Goal: Task Accomplishment & Management: Use online tool/utility

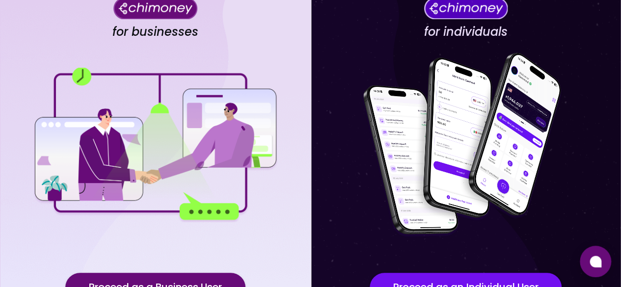
scroll to position [147, 0]
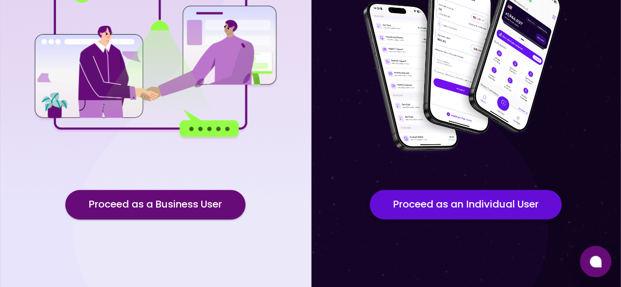
click at [428, 204] on button "Proceed as an Individual User" at bounding box center [466, 204] width 192 height 29
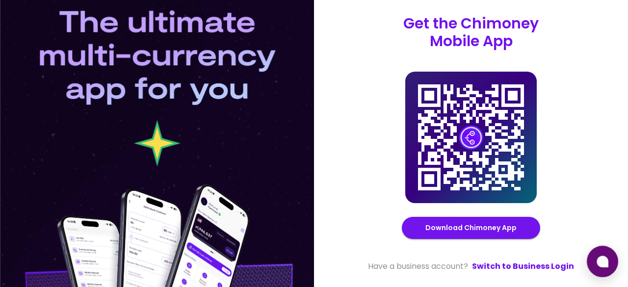
click at [551, 260] on div "Get the Chimoney Mobile App Chimoney Mobile App Download Chimoney App Have a bu…" at bounding box center [471, 144] width 212 height 258
click at [550, 264] on link "Switch to Business Login" at bounding box center [523, 267] width 102 height 12
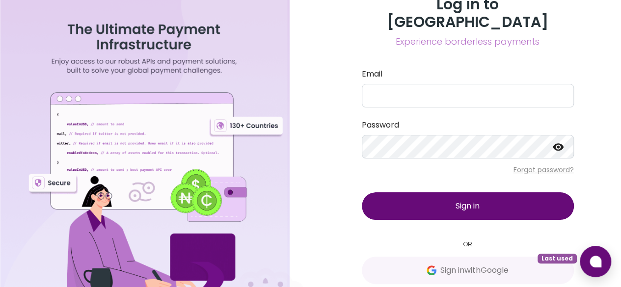
scroll to position [6, 0]
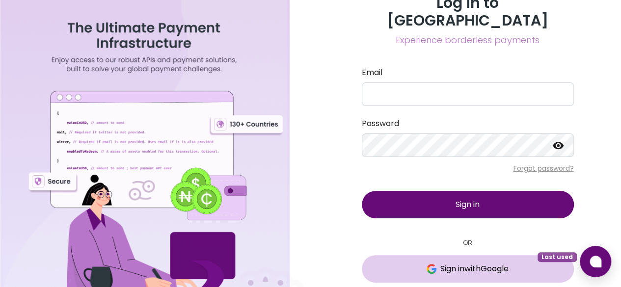
click at [453, 263] on span "Sign in with Google" at bounding box center [474, 269] width 68 height 12
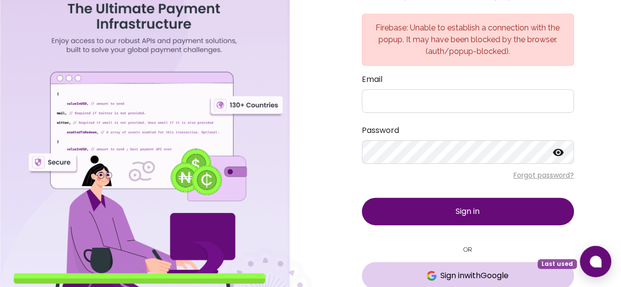
scroll to position [57, 0]
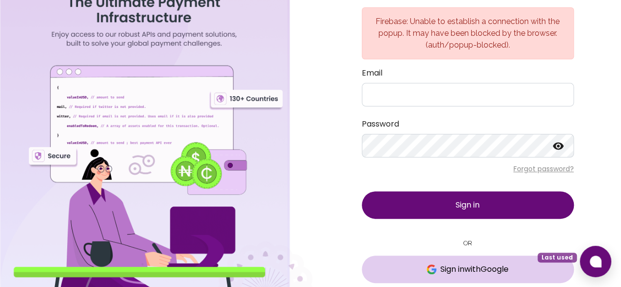
click at [461, 264] on span "Sign in with Google" at bounding box center [474, 270] width 68 height 12
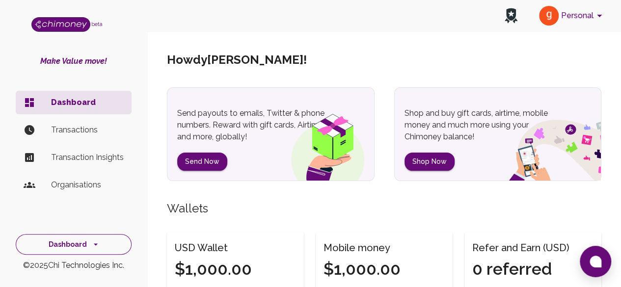
click at [74, 244] on button "Dashboard" at bounding box center [74, 244] width 116 height 21
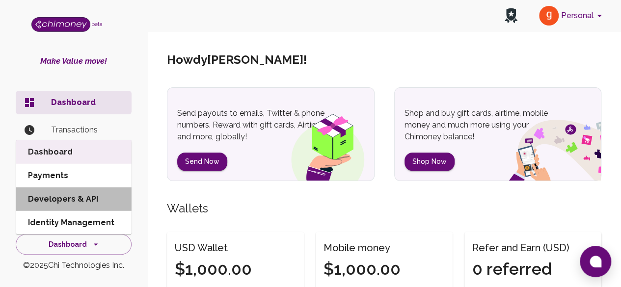
click at [62, 196] on li "Developers & API" at bounding box center [73, 200] width 115 height 24
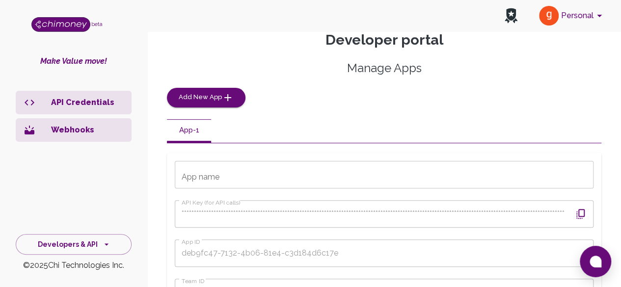
scroll to position [69, 0]
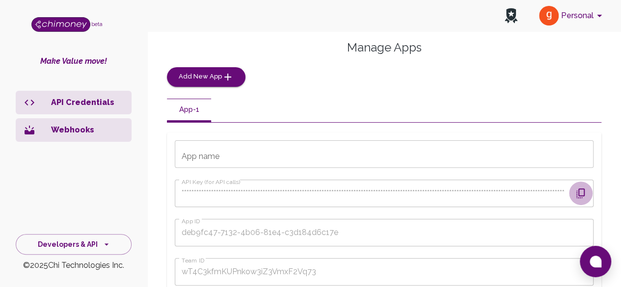
click at [581, 197] on icon "button" at bounding box center [581, 194] width 12 height 12
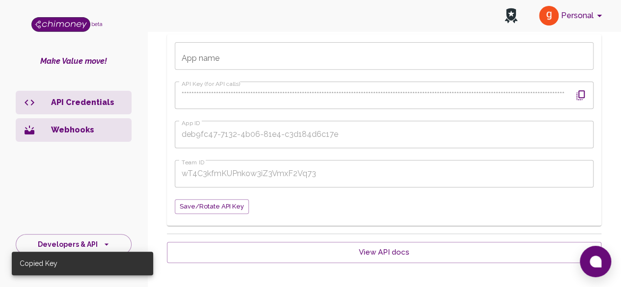
scroll to position [196, 0]
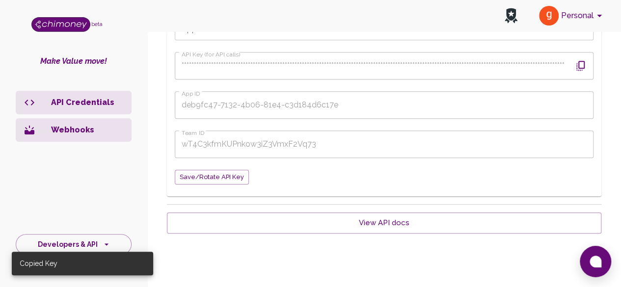
click at [577, 63] on icon "button" at bounding box center [581, 66] width 12 height 12
click at [583, 66] on icon "button" at bounding box center [580, 66] width 8 height 10
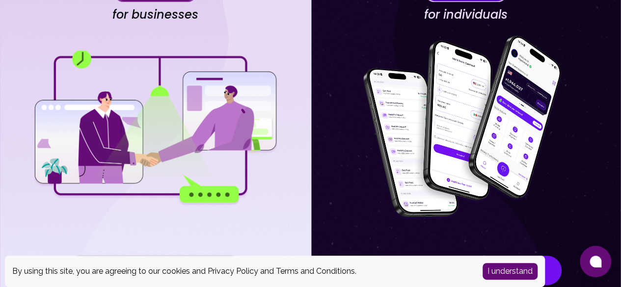
scroll to position [156, 0]
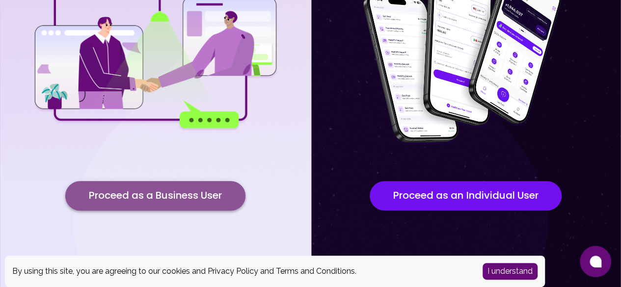
click at [211, 206] on button "Proceed as a Business User" at bounding box center [155, 195] width 180 height 29
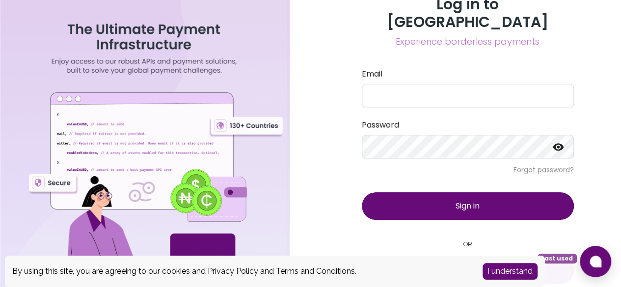
scroll to position [6, 0]
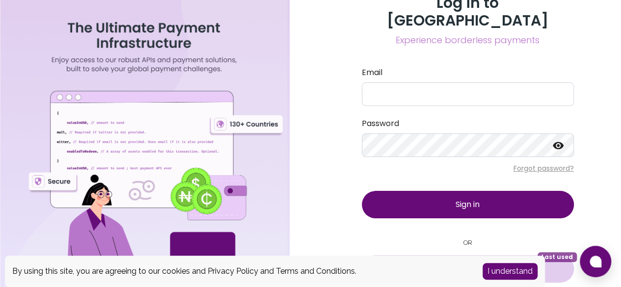
click at [435, 263] on span "Sign in with Google" at bounding box center [467, 269] width 173 height 12
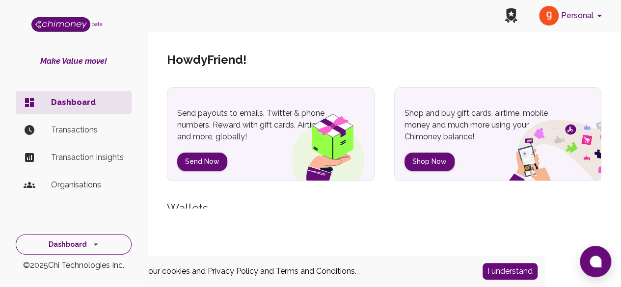
click at [52, 242] on button "Dashboard" at bounding box center [74, 244] width 116 height 21
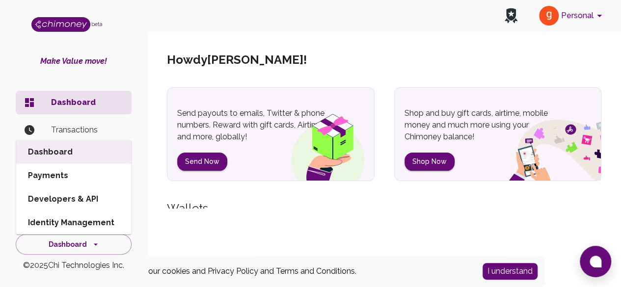
click at [68, 192] on li "Developers & API" at bounding box center [73, 200] width 115 height 24
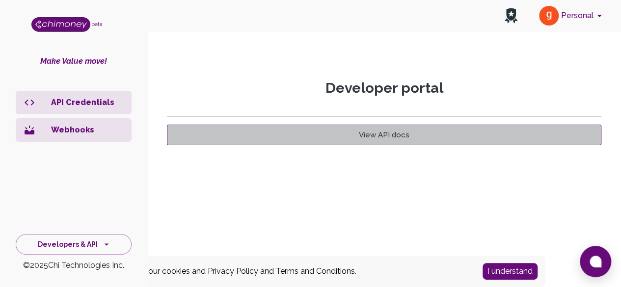
click at [381, 138] on link "View API docs" at bounding box center [384, 135] width 434 height 21
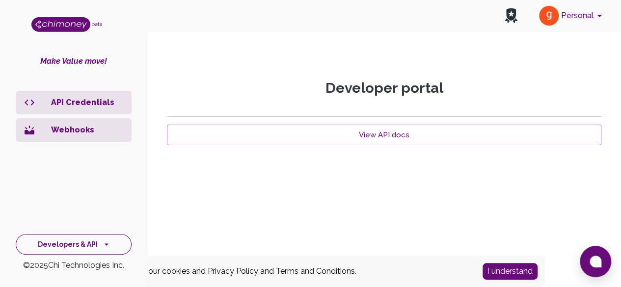
click at [92, 243] on button "Developers & API" at bounding box center [74, 244] width 116 height 21
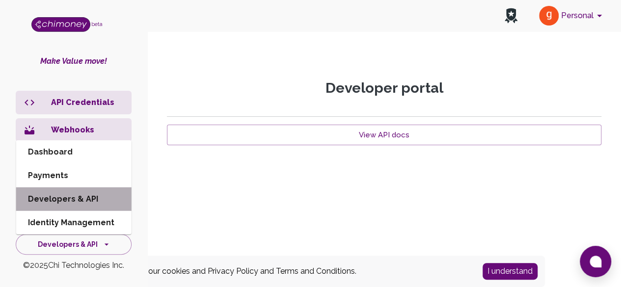
click at [90, 200] on li "Developers & API" at bounding box center [73, 200] width 115 height 24
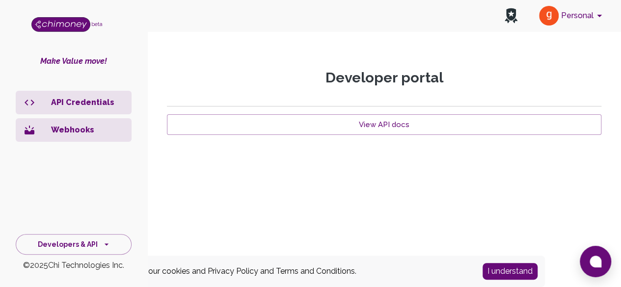
scroll to position [20, 0]
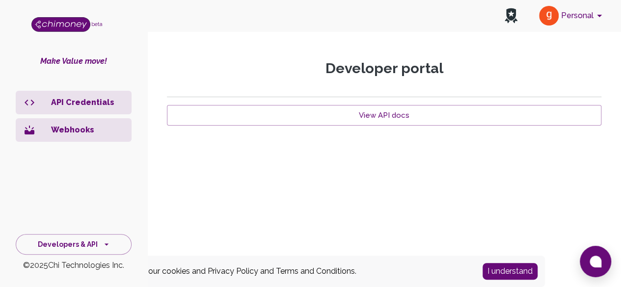
click at [504, 272] on button "I understand" at bounding box center [510, 271] width 55 height 17
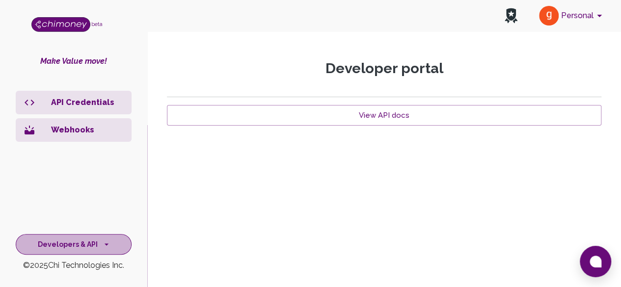
click at [90, 242] on button "Developers & API" at bounding box center [74, 244] width 116 height 21
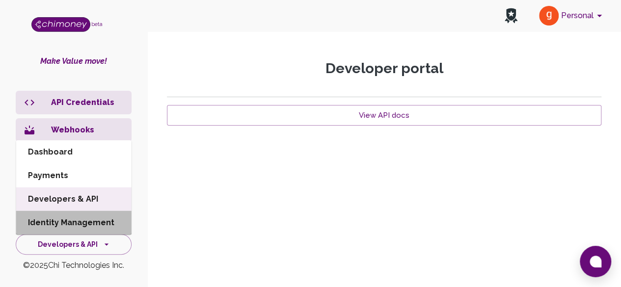
click at [83, 229] on li "Identity Management" at bounding box center [73, 223] width 115 height 24
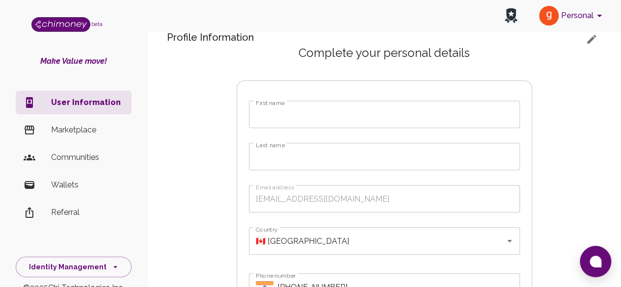
scroll to position [147, 0]
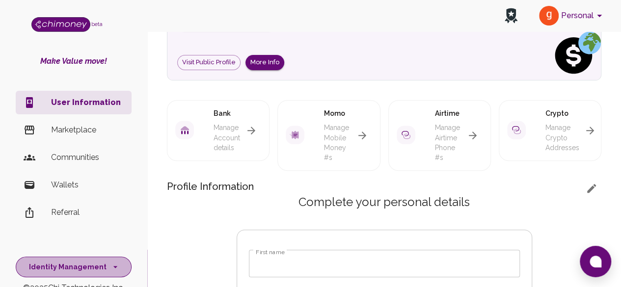
click at [102, 262] on button "Identity Management" at bounding box center [74, 267] width 116 height 21
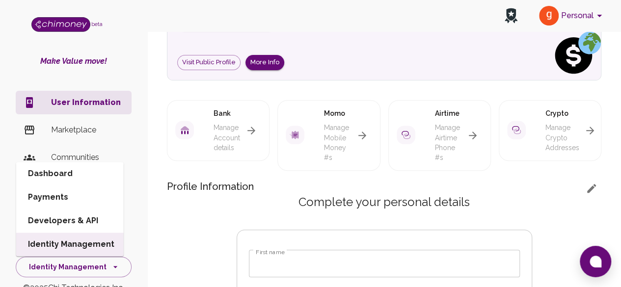
click at [80, 223] on li "Developers & API" at bounding box center [70, 221] width 108 height 24
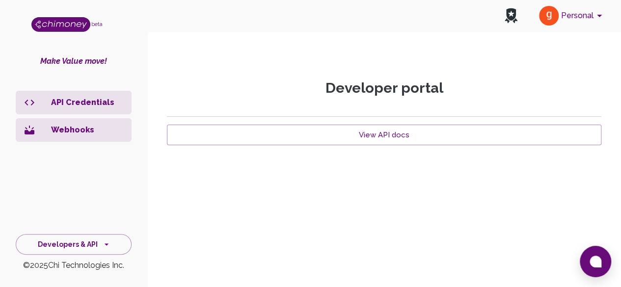
click at [54, 105] on p "API Credentials" at bounding box center [87, 103] width 73 height 12
click at [33, 107] on icon "side nav" at bounding box center [30, 103] width 12 height 12
click at [83, 102] on p "API Credentials" at bounding box center [87, 103] width 73 height 12
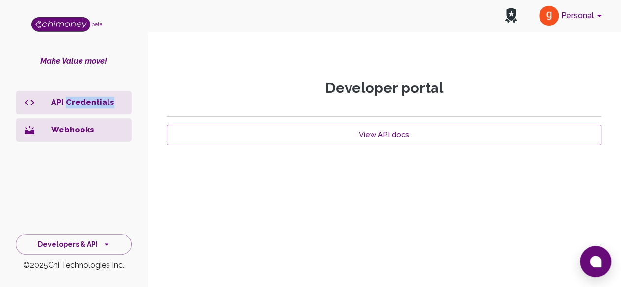
click at [83, 102] on p "API Credentials" at bounding box center [87, 103] width 73 height 12
click at [88, 103] on p "API Credentials" at bounding box center [87, 103] width 73 height 12
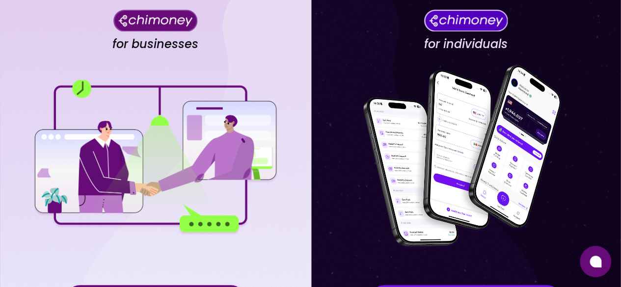
scroll to position [147, 0]
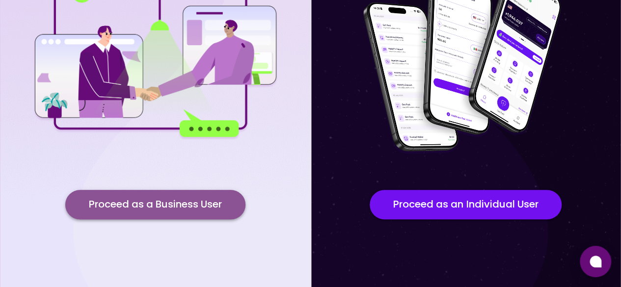
click at [166, 198] on button "Proceed as a Business User" at bounding box center [155, 204] width 180 height 29
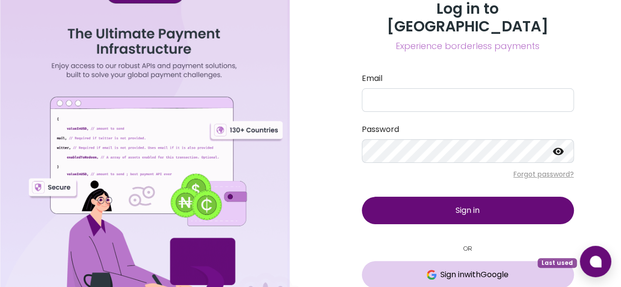
click at [460, 269] on span "Sign in with Google" at bounding box center [474, 275] width 68 height 12
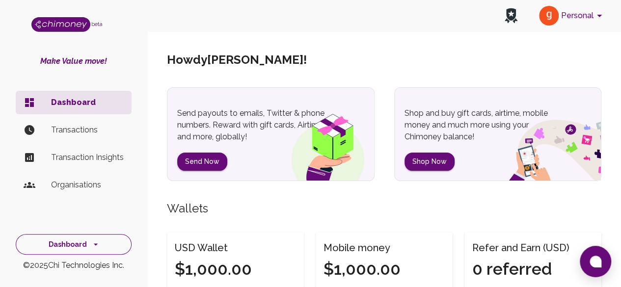
click at [71, 242] on button "Dashboard" at bounding box center [74, 244] width 116 height 21
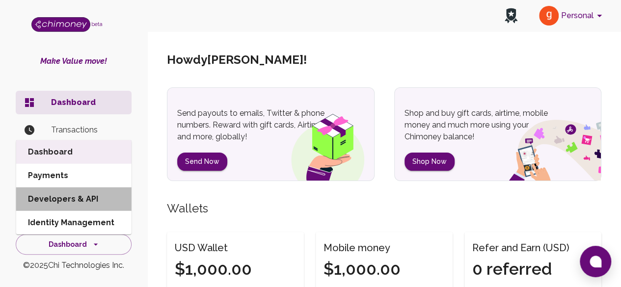
click at [60, 205] on li "Developers & API" at bounding box center [73, 200] width 115 height 24
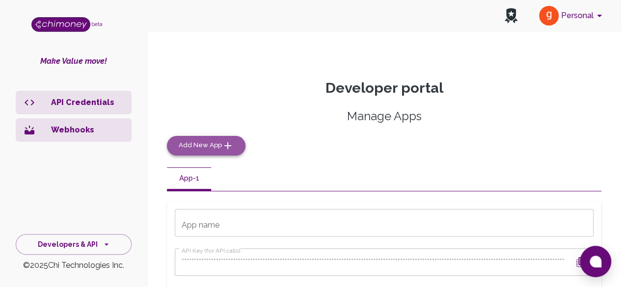
click at [202, 143] on span "Add New App" at bounding box center [200, 145] width 43 height 11
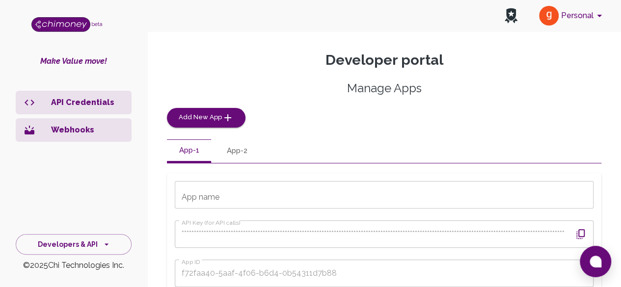
scroll to position [49, 0]
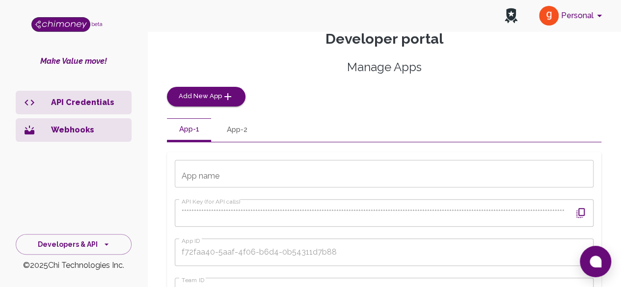
click at [577, 212] on icon "button" at bounding box center [581, 213] width 12 height 12
